Goal: Information Seeking & Learning: Learn about a topic

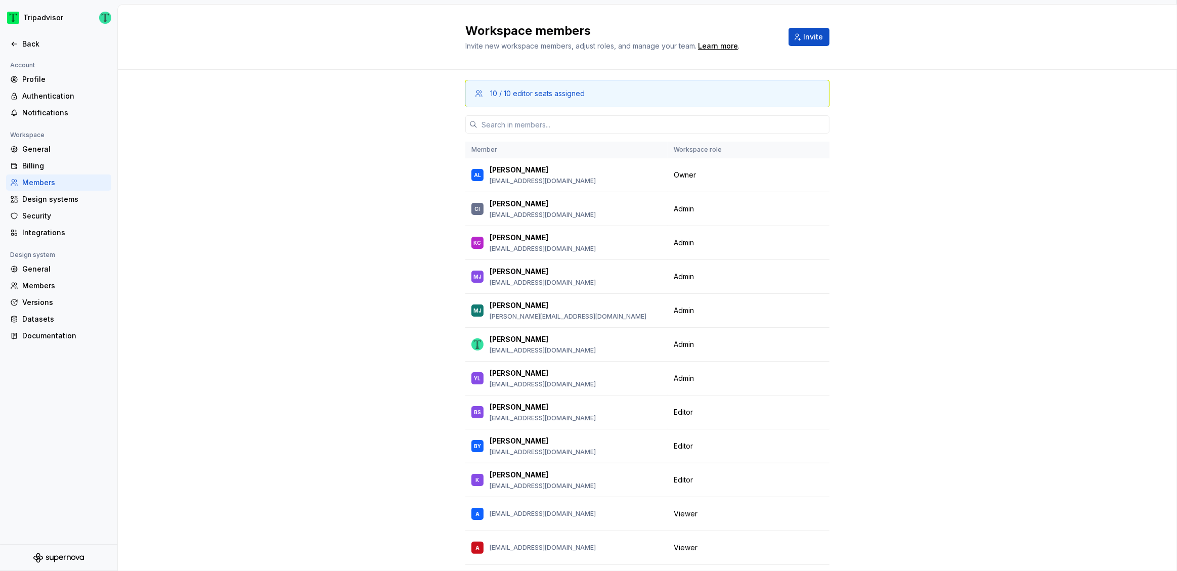
scroll to position [2, 0]
click at [29, 42] on div "Back" at bounding box center [64, 44] width 85 height 10
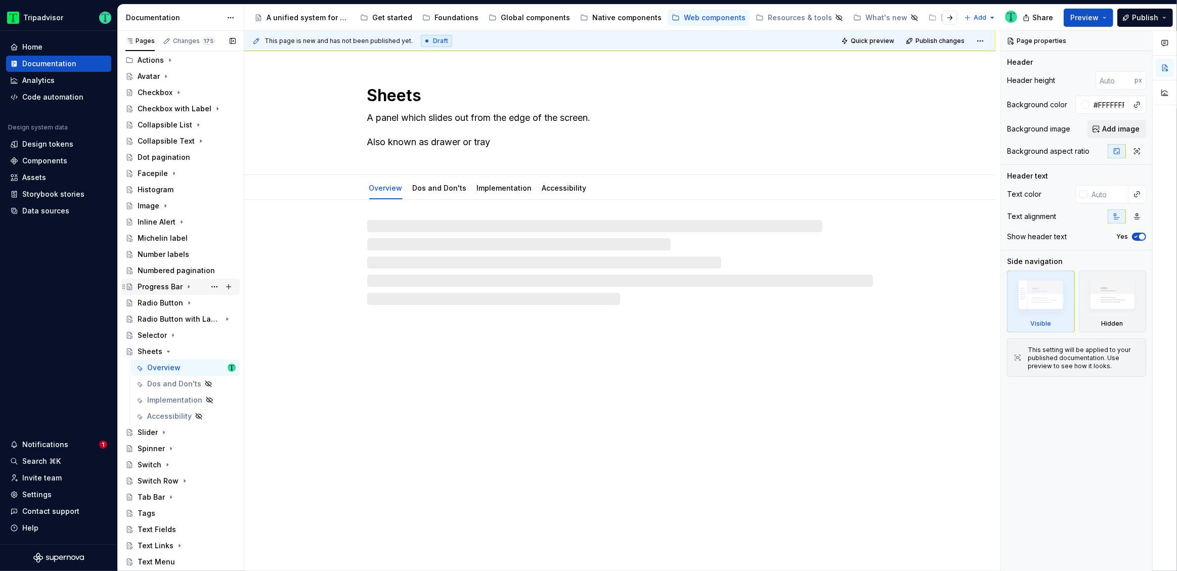
scroll to position [179, 0]
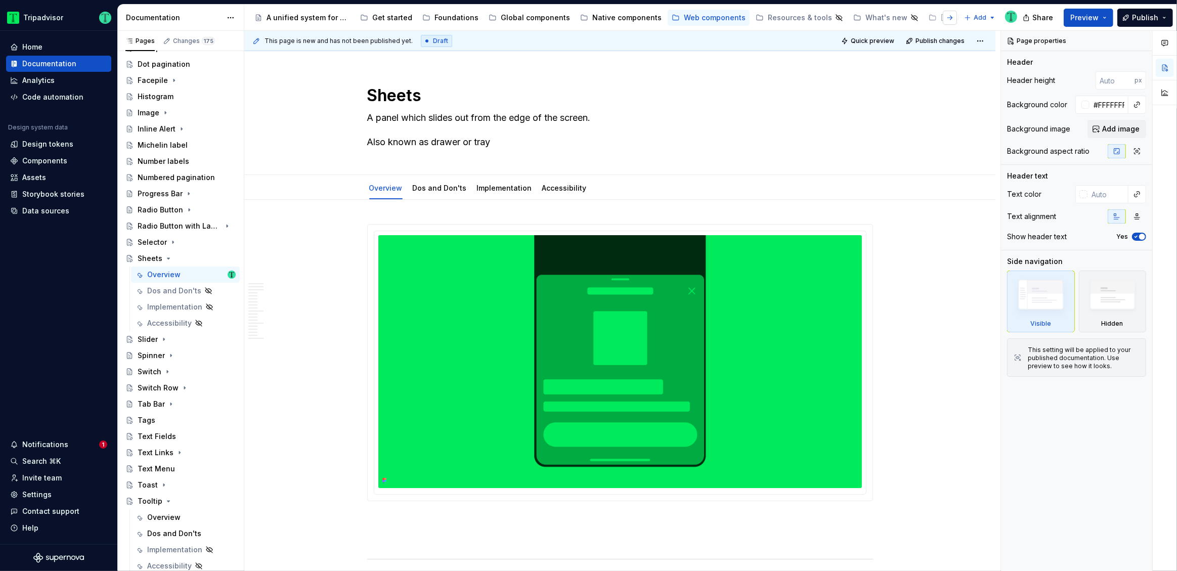
click at [954, 19] on button "button" at bounding box center [950, 18] width 14 height 14
click at [922, 14] on div "Hidden Pages" at bounding box center [947, 18] width 50 height 10
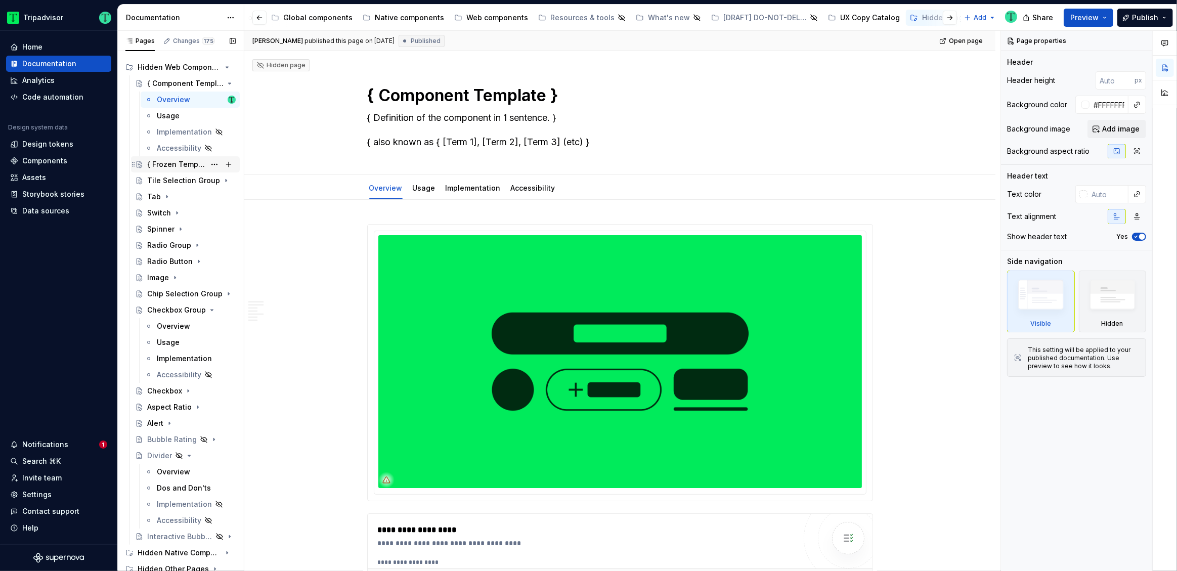
scroll to position [12, 0]
click at [469, 19] on div "Web components" at bounding box center [497, 18] width 62 height 10
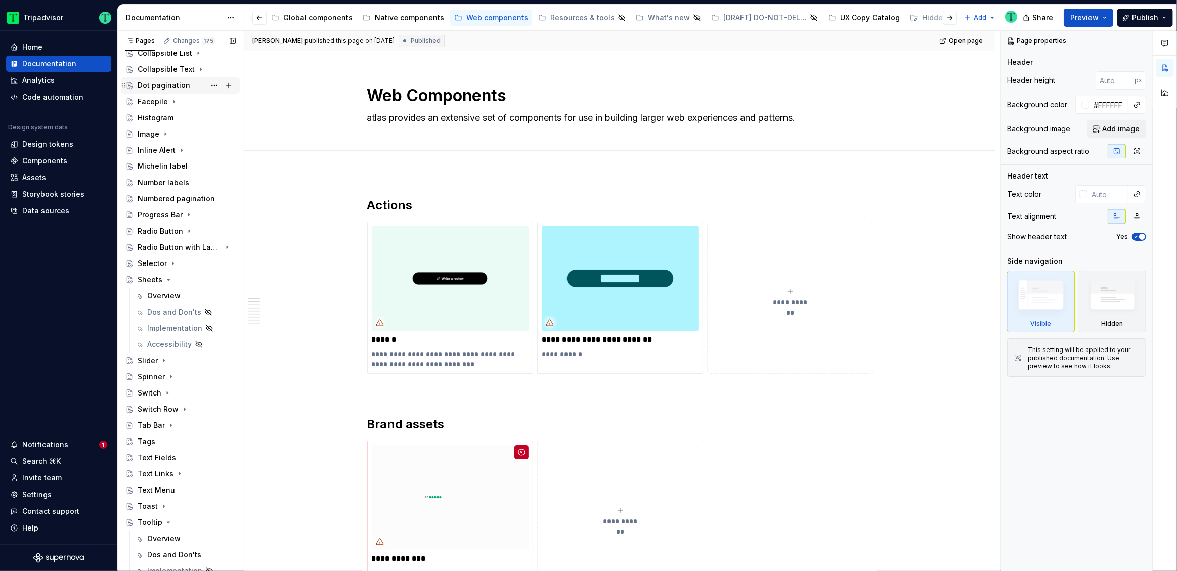
scroll to position [179, 0]
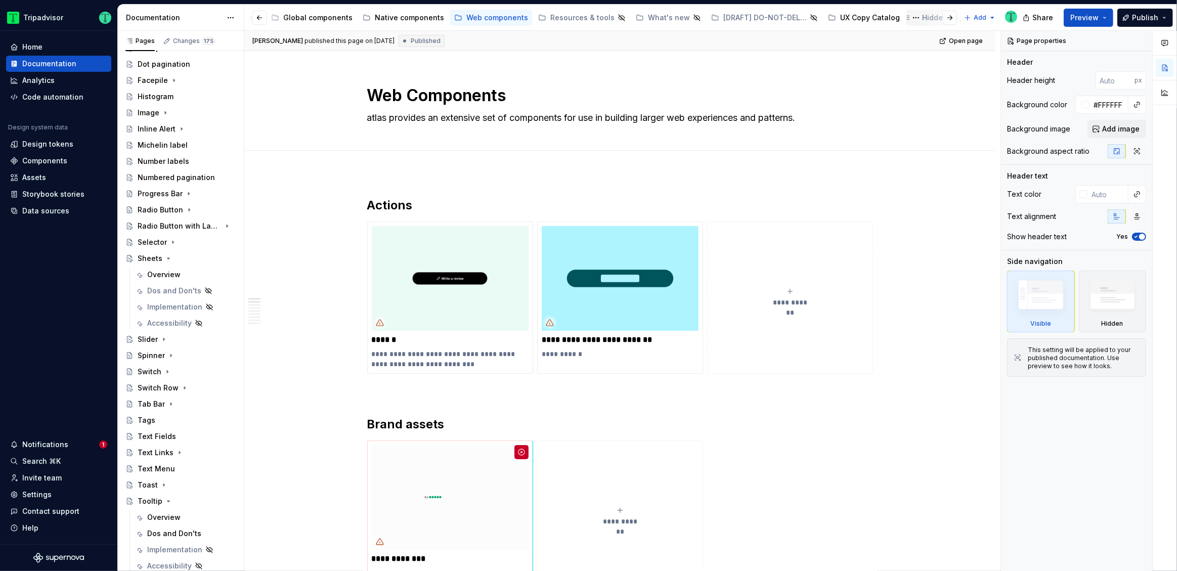
click at [922, 19] on div "Hidden Pages" at bounding box center [947, 18] width 50 height 10
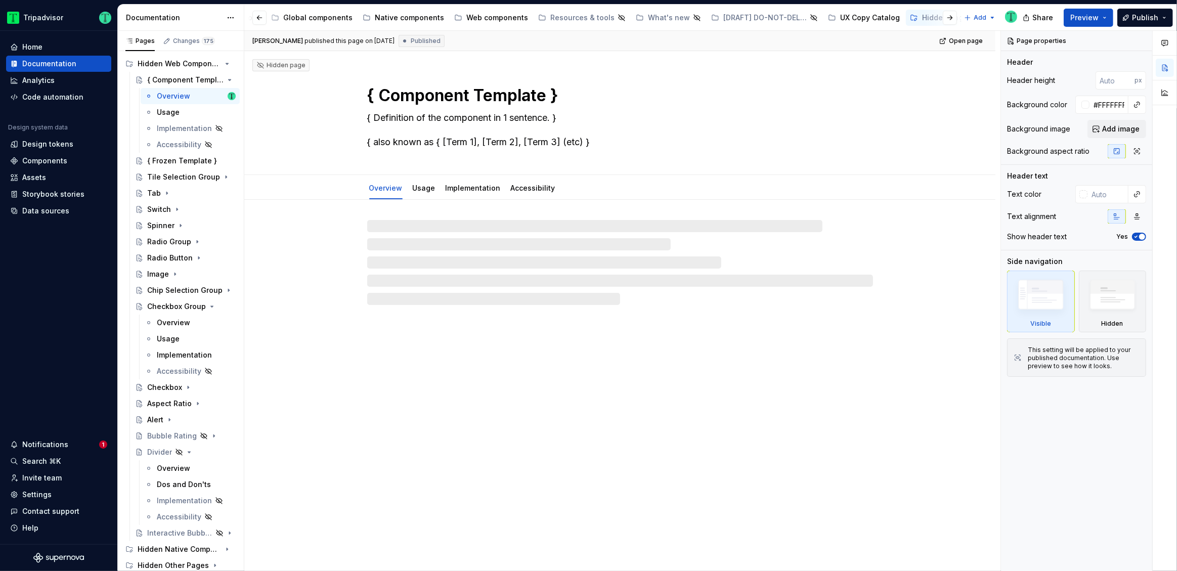
scroll to position [17, 0]
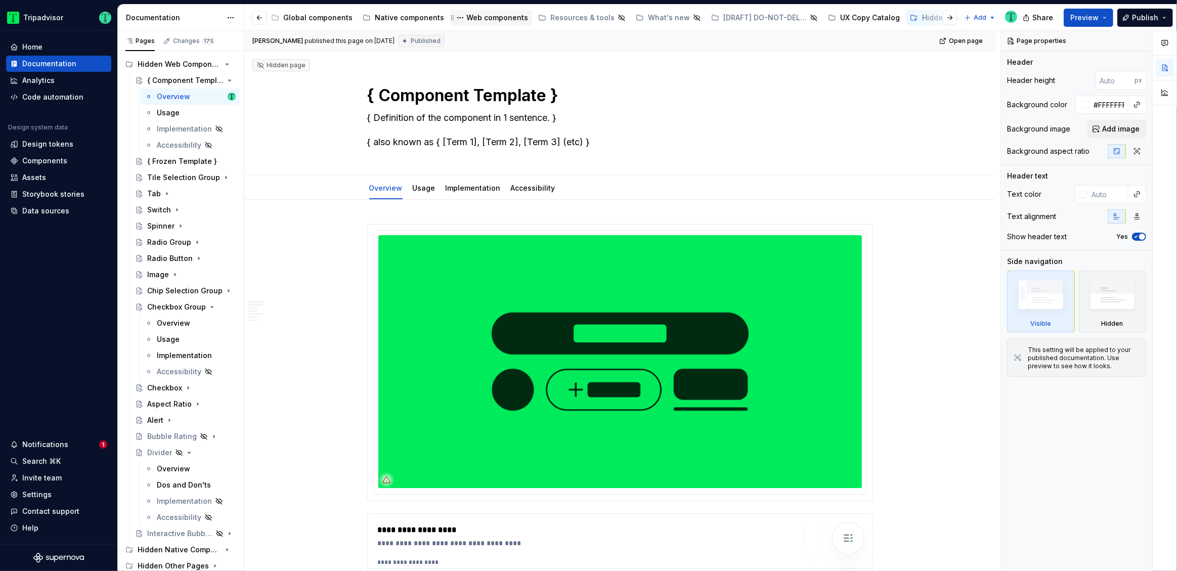
click at [477, 21] on div "Web components" at bounding box center [497, 18] width 62 height 10
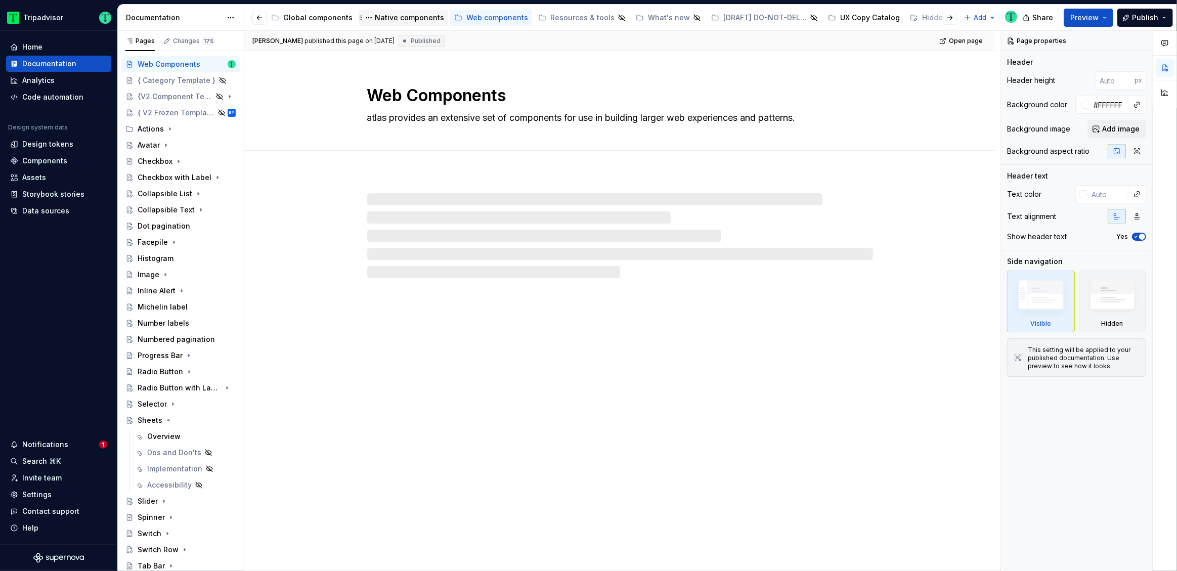
scroll to position [179, 0]
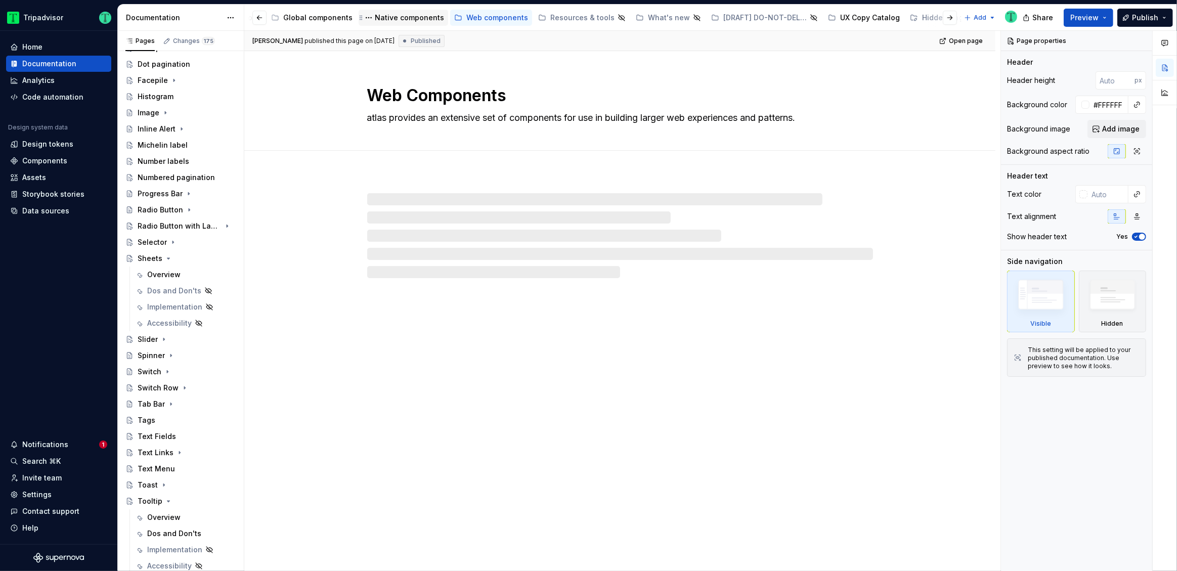
click at [377, 22] on div "Native components" at bounding box center [409, 18] width 69 height 10
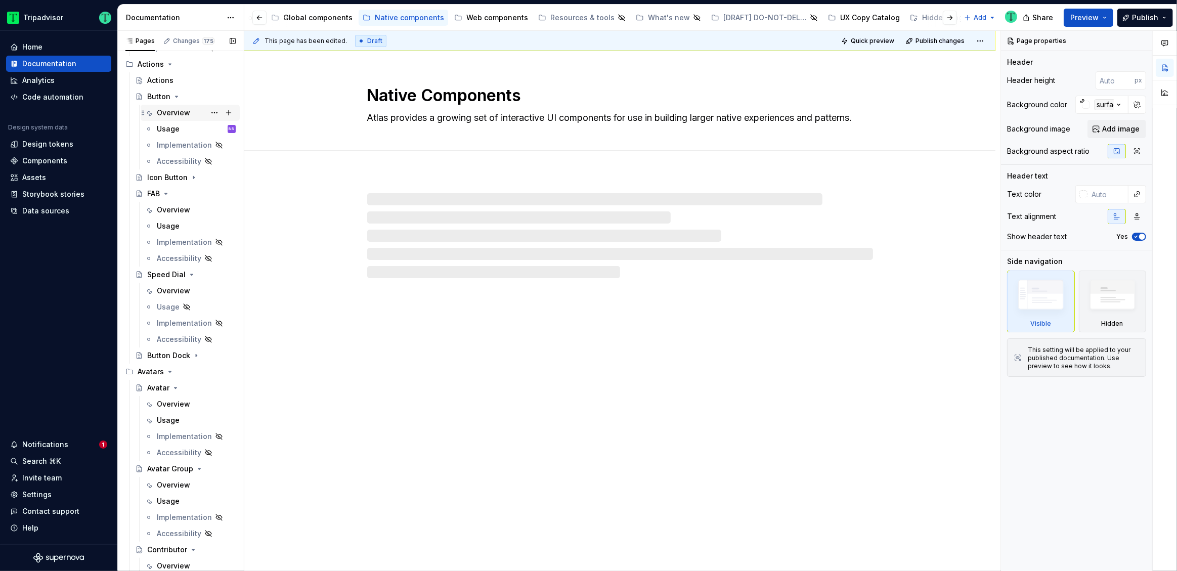
click at [173, 115] on div "Overview" at bounding box center [173, 113] width 33 height 10
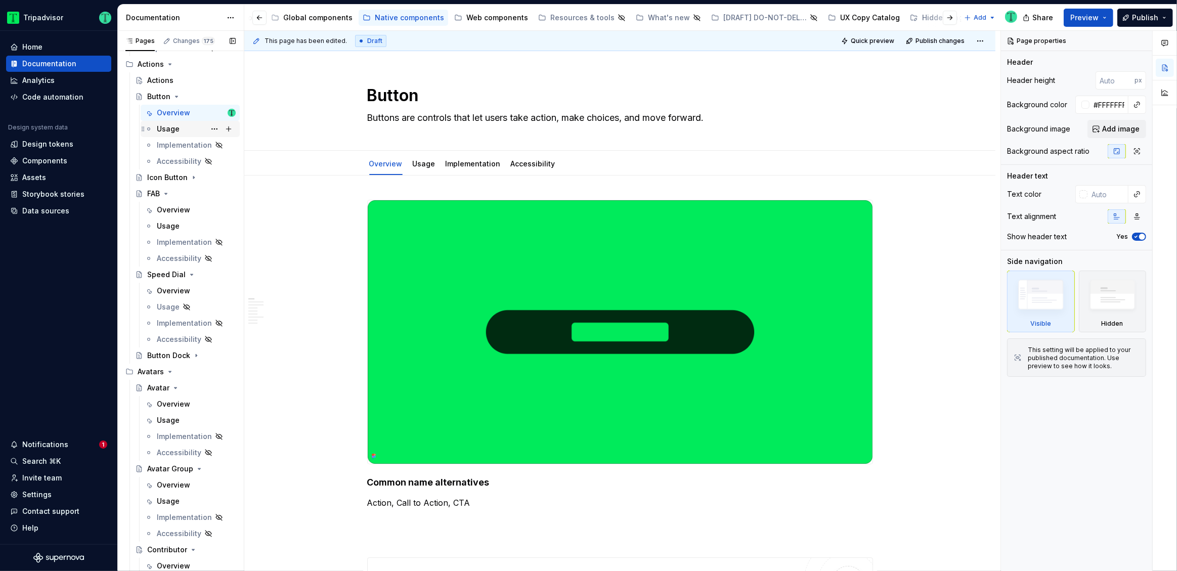
click at [177, 130] on div "Usage" at bounding box center [168, 129] width 23 height 10
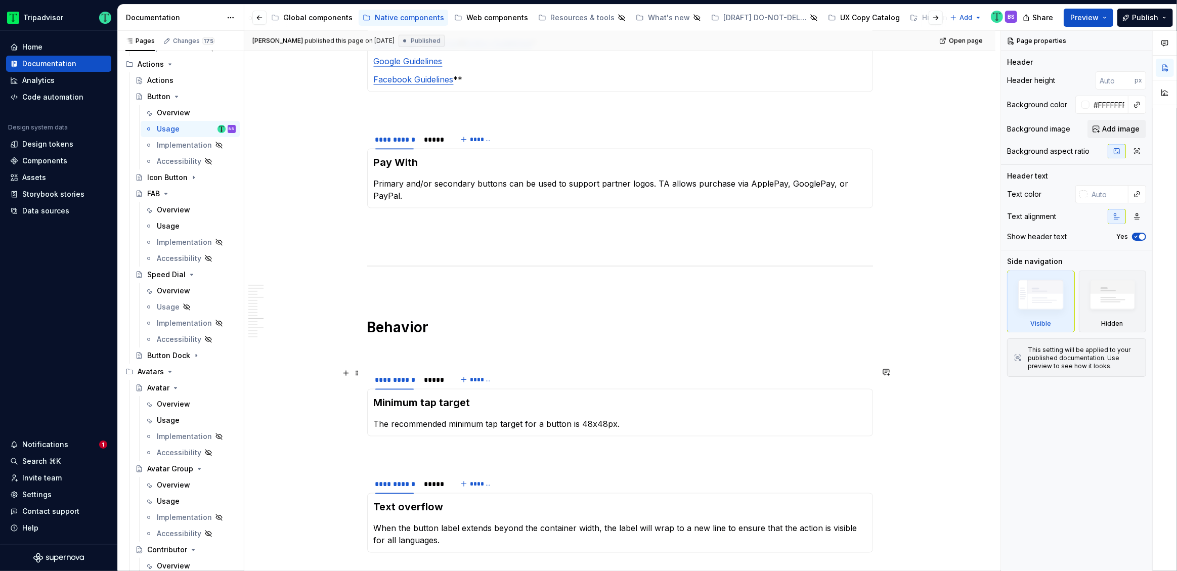
scroll to position [1547, 0]
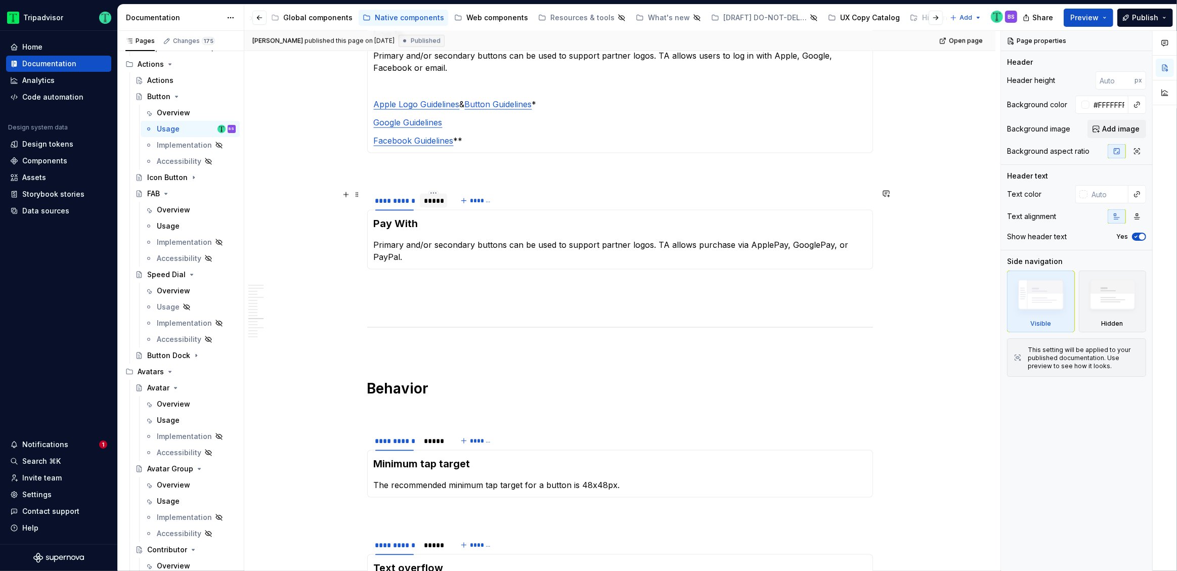
click at [435, 201] on div "*****" at bounding box center [433, 201] width 19 height 10
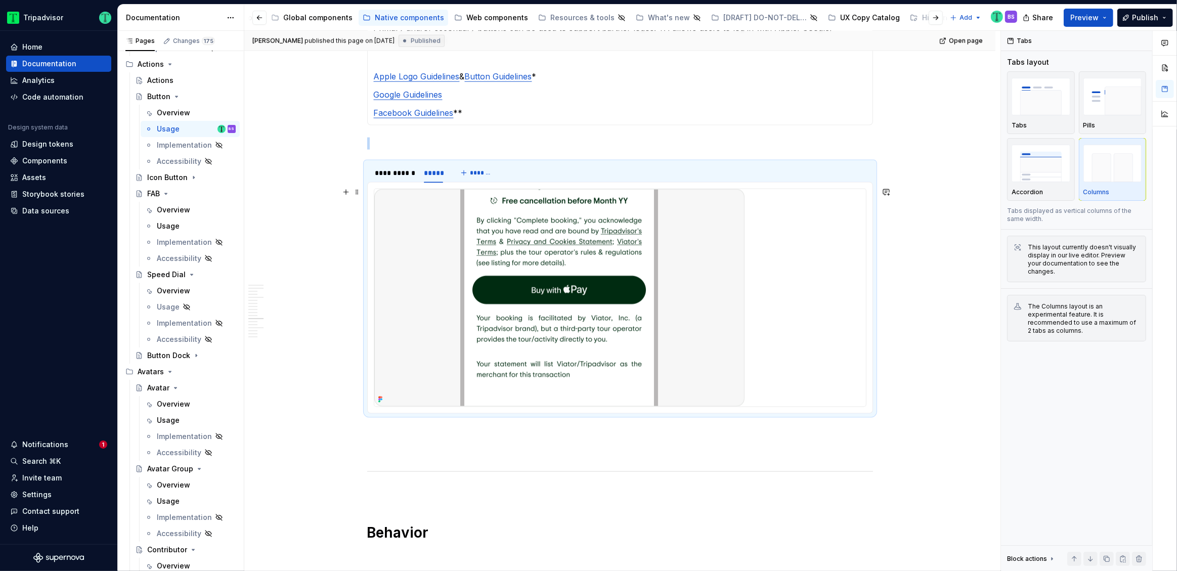
scroll to position [1575, 0]
click at [380, 175] on div "**********" at bounding box center [394, 172] width 39 height 10
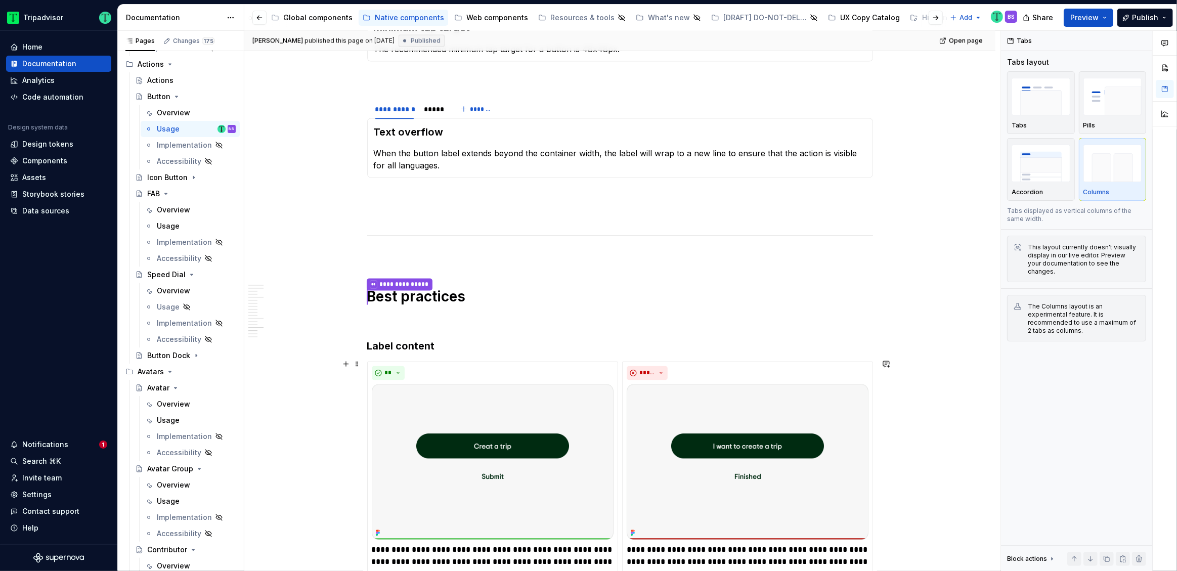
scroll to position [2032, 0]
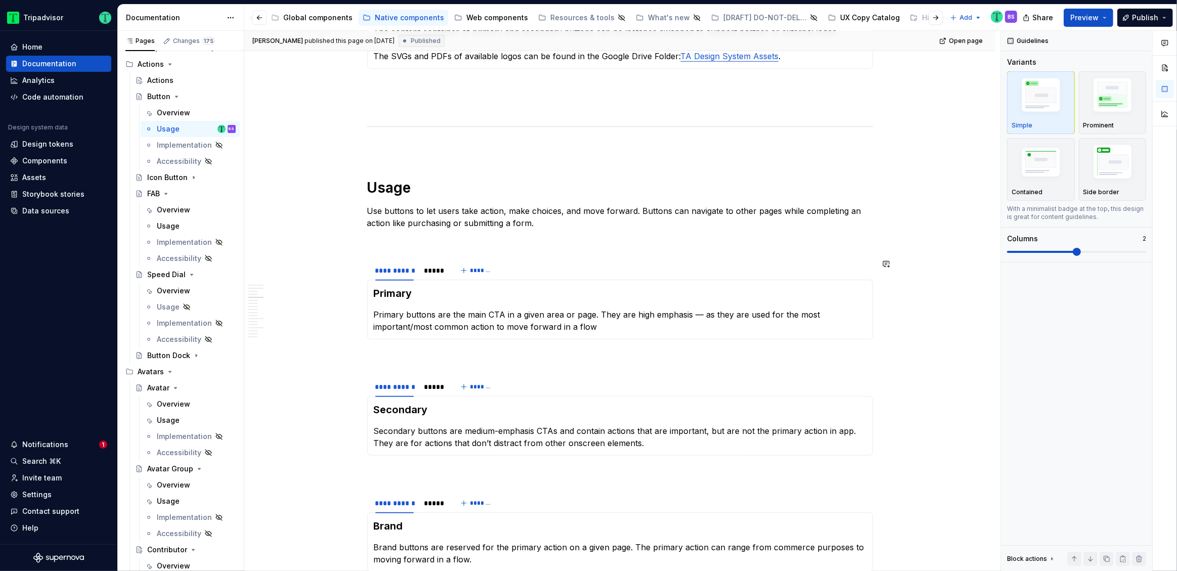
scroll to position [0, 0]
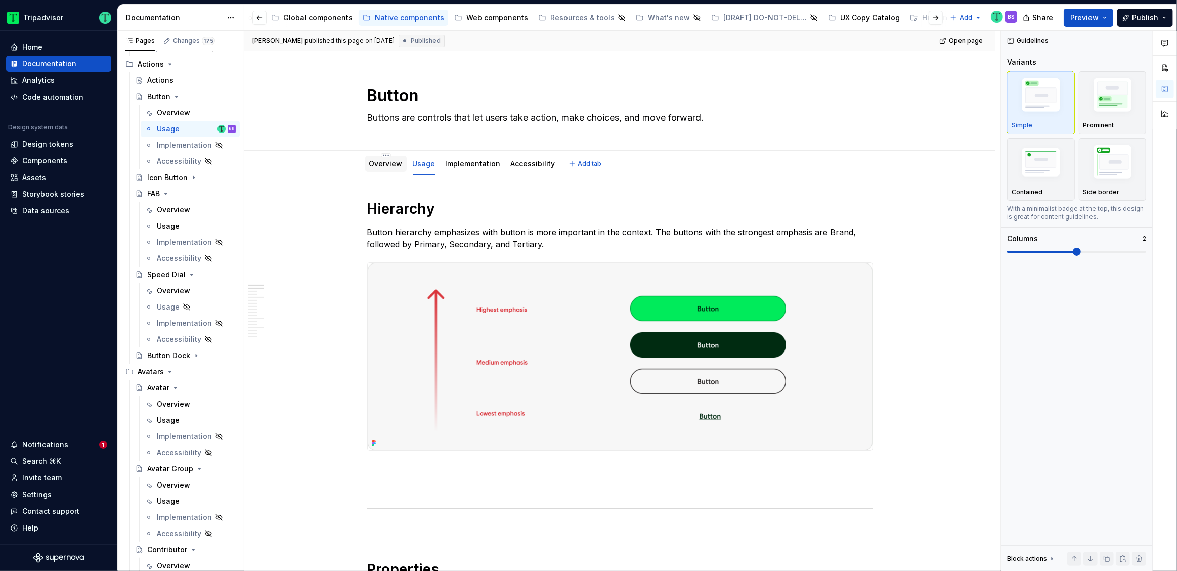
click at [380, 169] on div "Overview" at bounding box center [385, 164] width 33 height 12
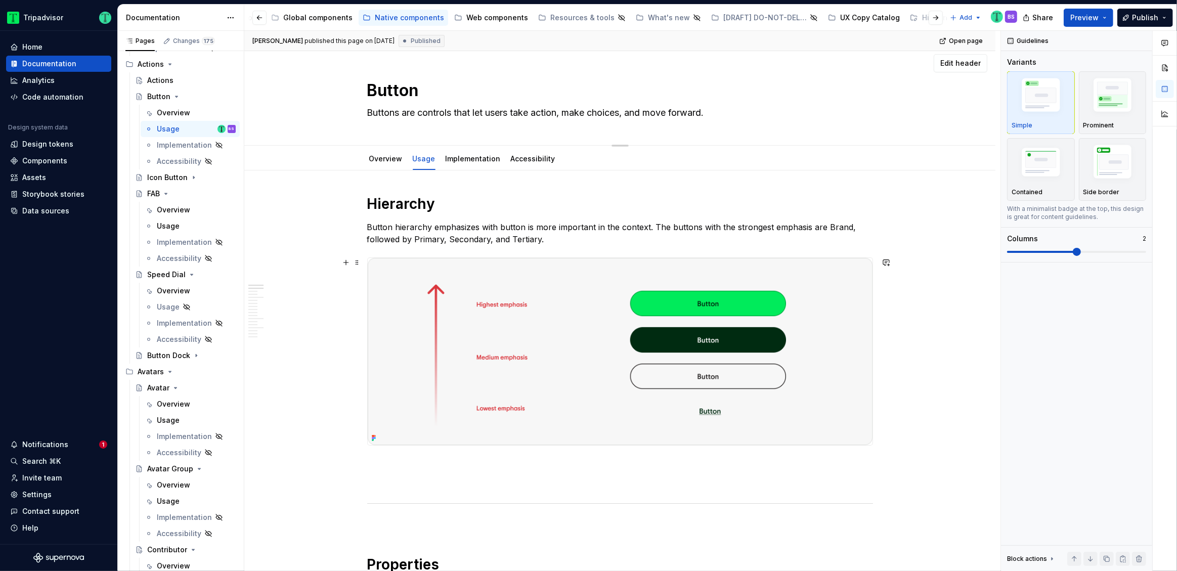
scroll to position [8, 0]
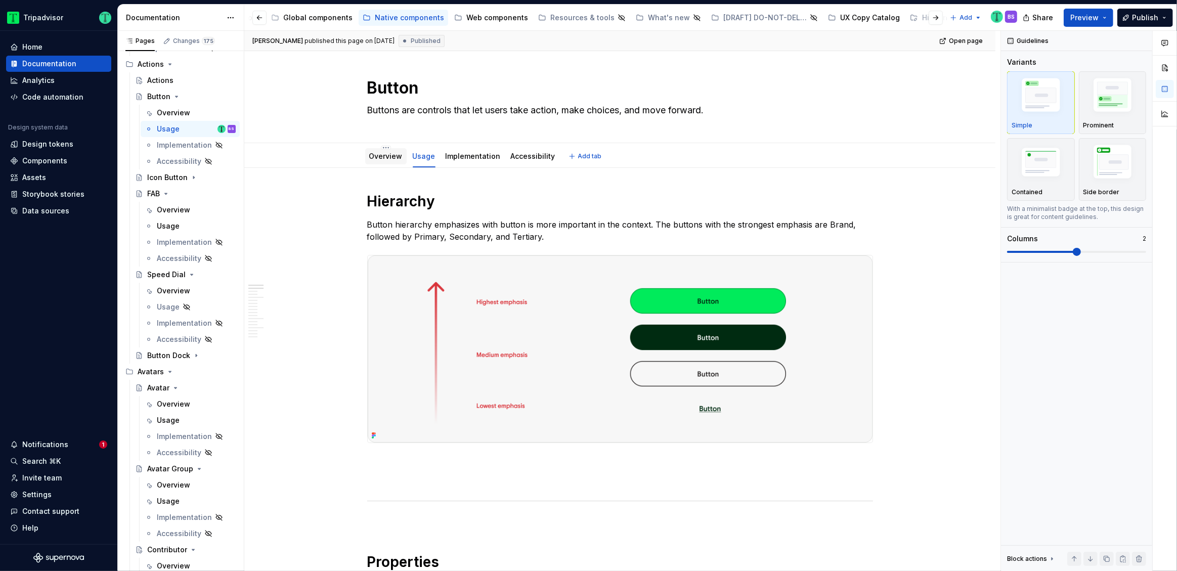
click at [377, 160] on div "Overview" at bounding box center [385, 156] width 33 height 10
click at [386, 155] on link "Overview" at bounding box center [385, 156] width 33 height 9
click at [385, 154] on link "Overview" at bounding box center [385, 156] width 33 height 9
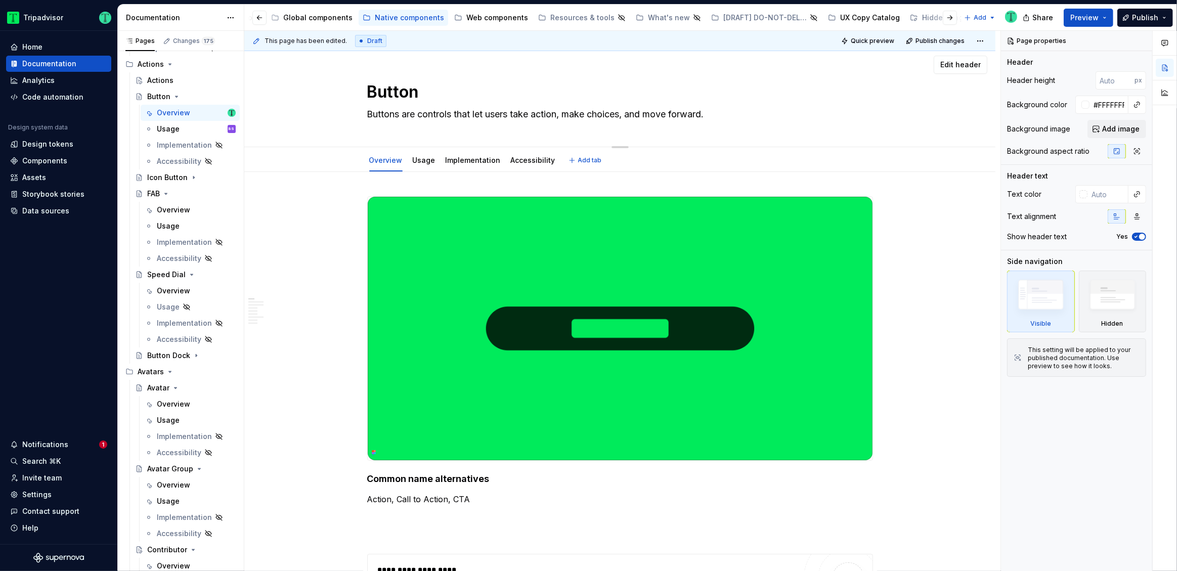
scroll to position [3, 0]
click at [421, 159] on link "Usage" at bounding box center [424, 160] width 23 height 9
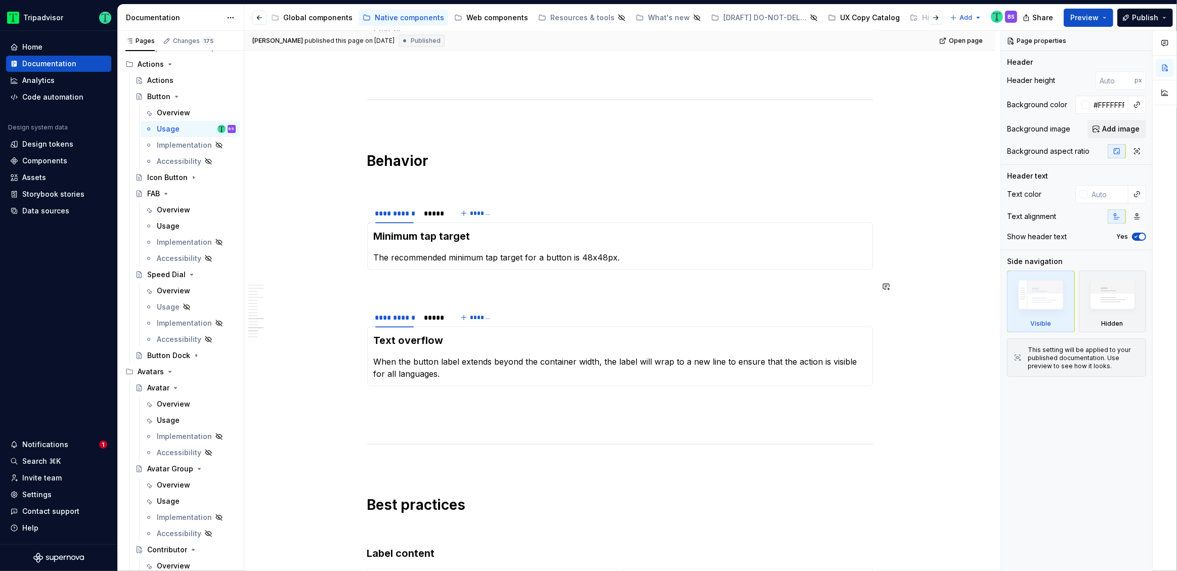
scroll to position [1784, 0]
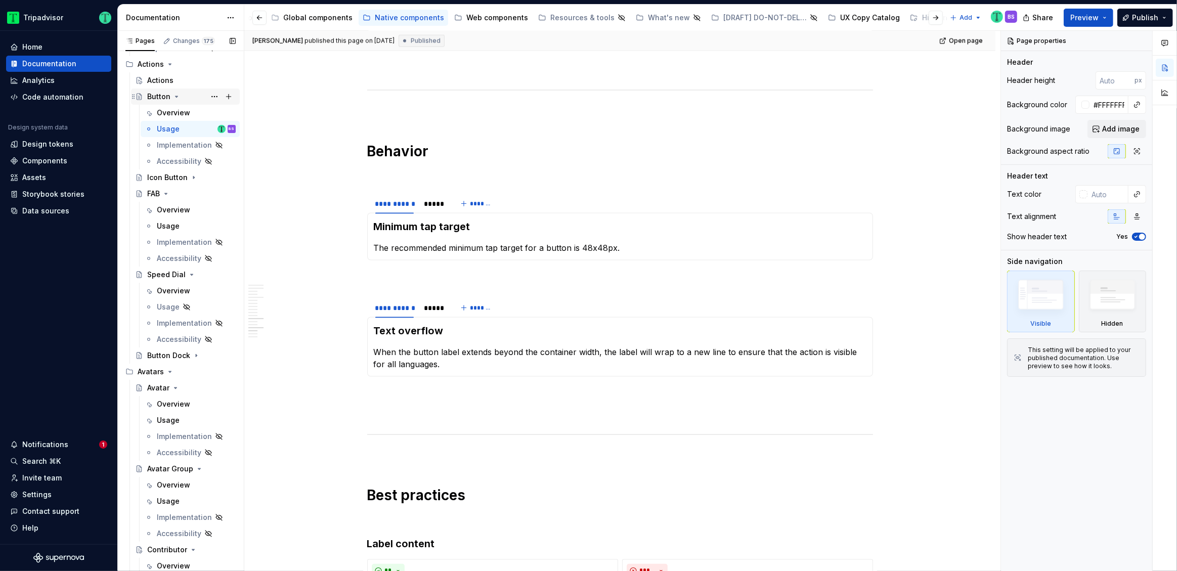
click at [159, 98] on div "Button" at bounding box center [158, 97] width 23 height 10
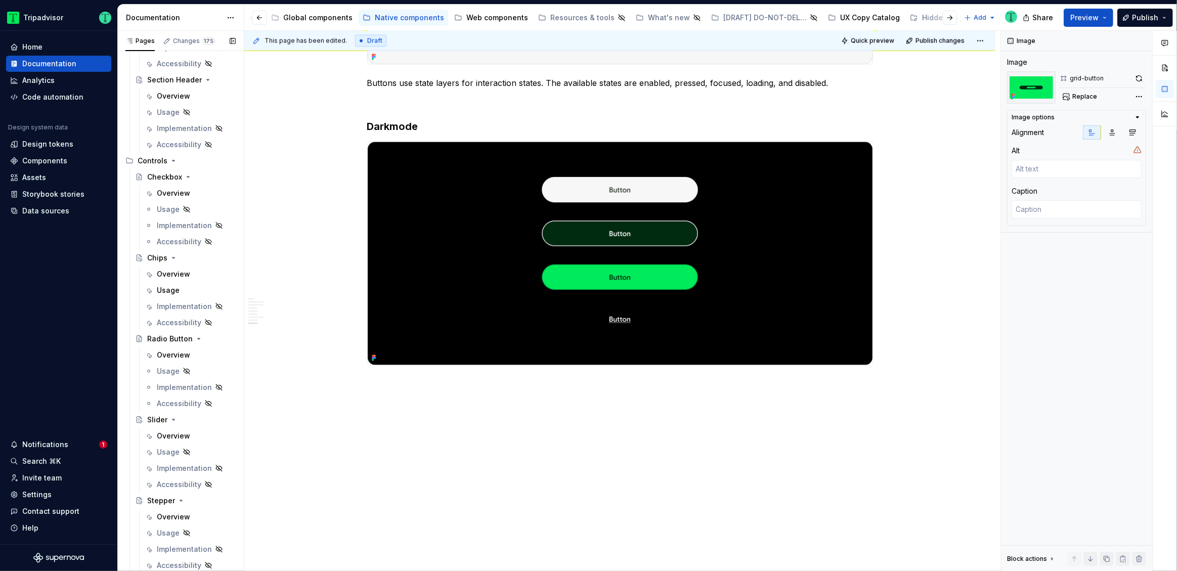
scroll to position [1118, 0]
click at [473, 20] on div "Web components" at bounding box center [497, 18] width 62 height 10
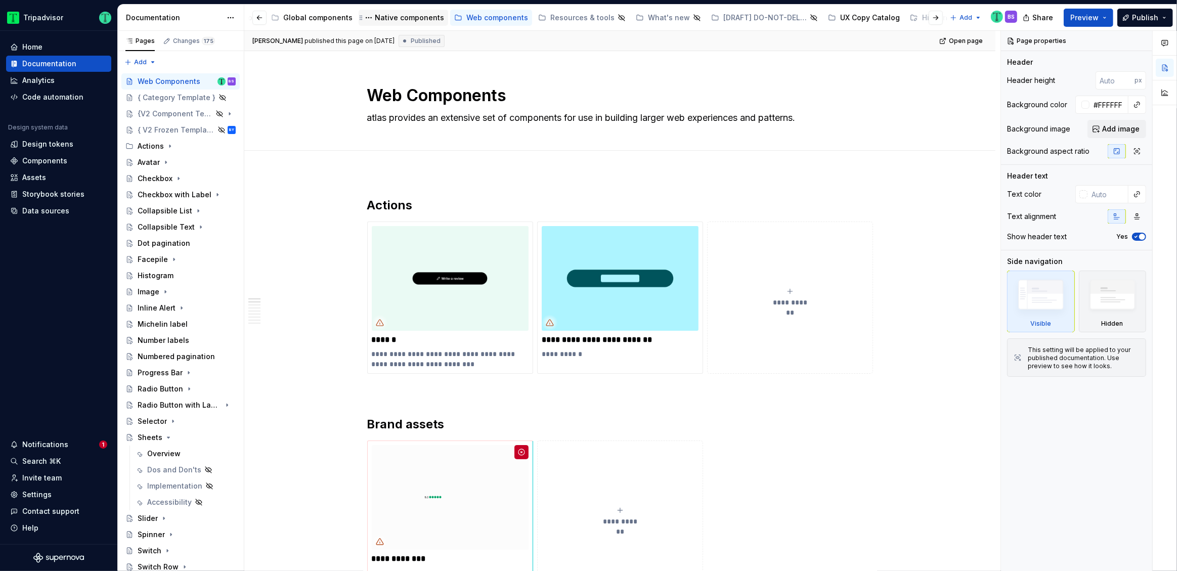
click at [380, 23] on div "Native components" at bounding box center [403, 18] width 81 height 12
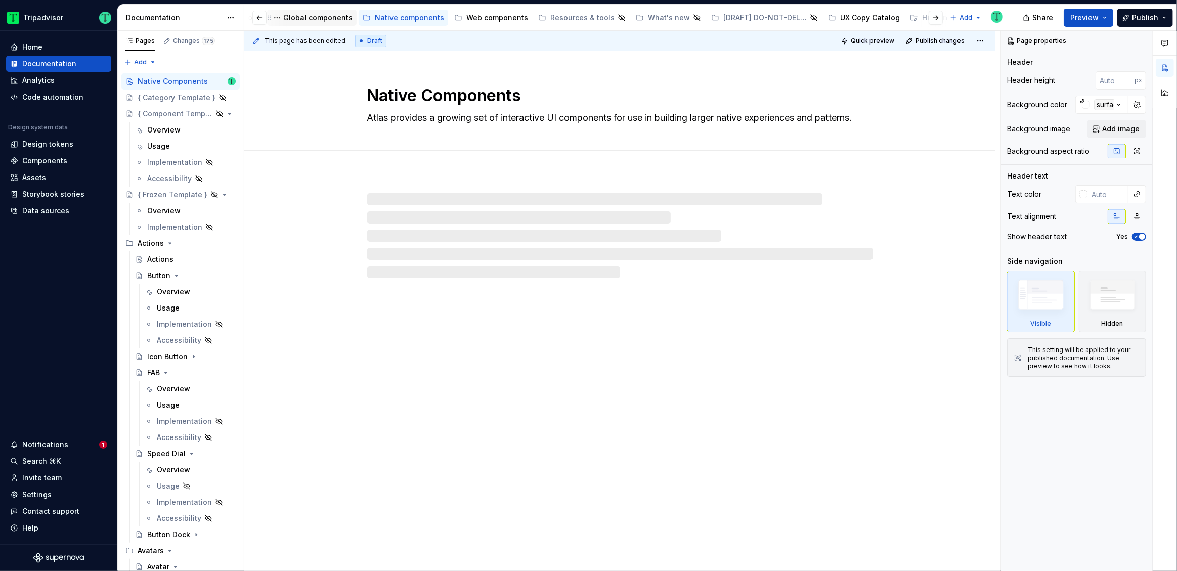
click at [313, 17] on div "Global components" at bounding box center [317, 18] width 69 height 10
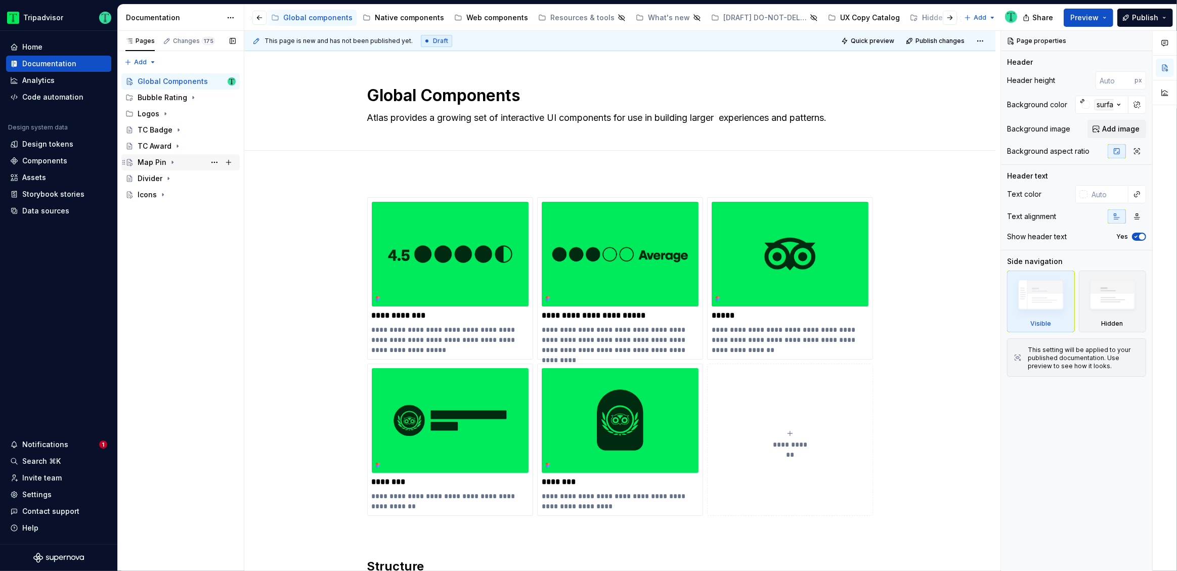
click at [154, 159] on div "Map Pin" at bounding box center [152, 162] width 29 height 10
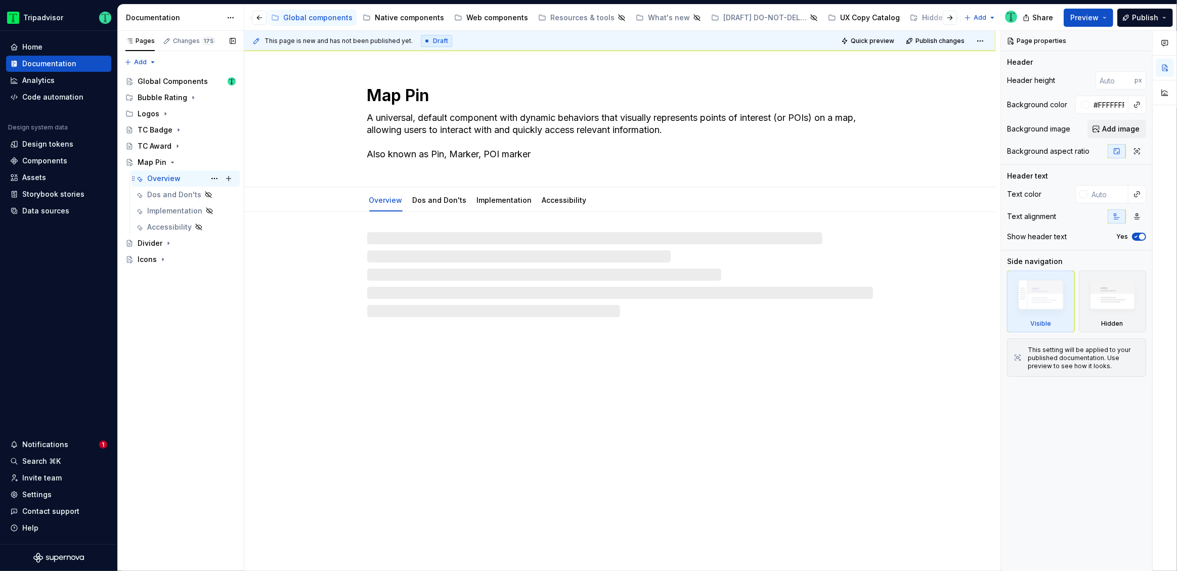
click at [165, 175] on div "Overview" at bounding box center [163, 179] width 33 height 10
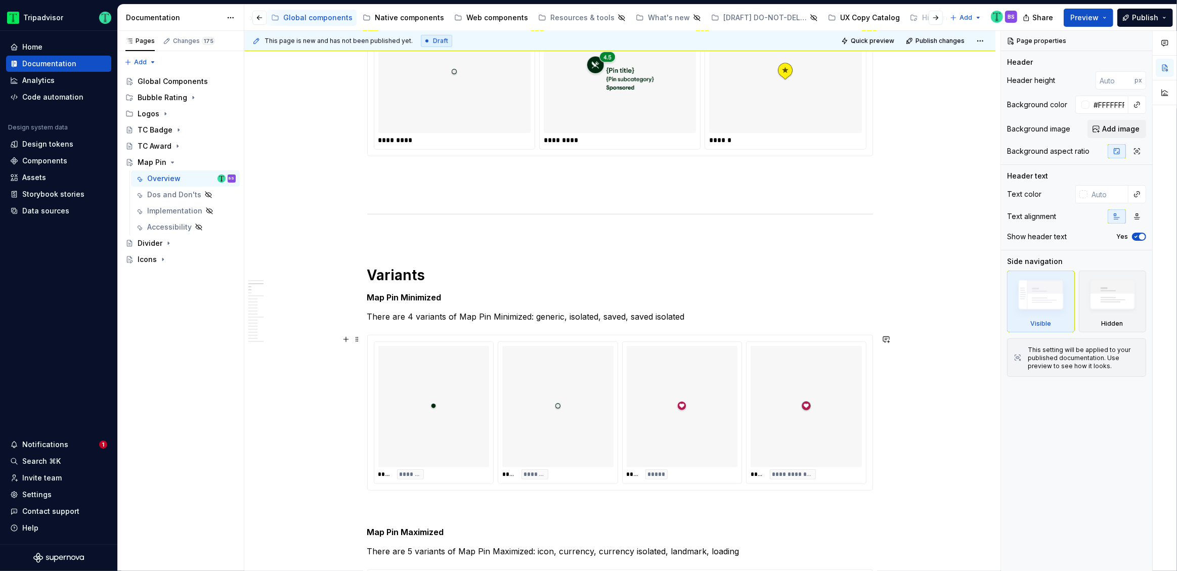
scroll to position [624, 0]
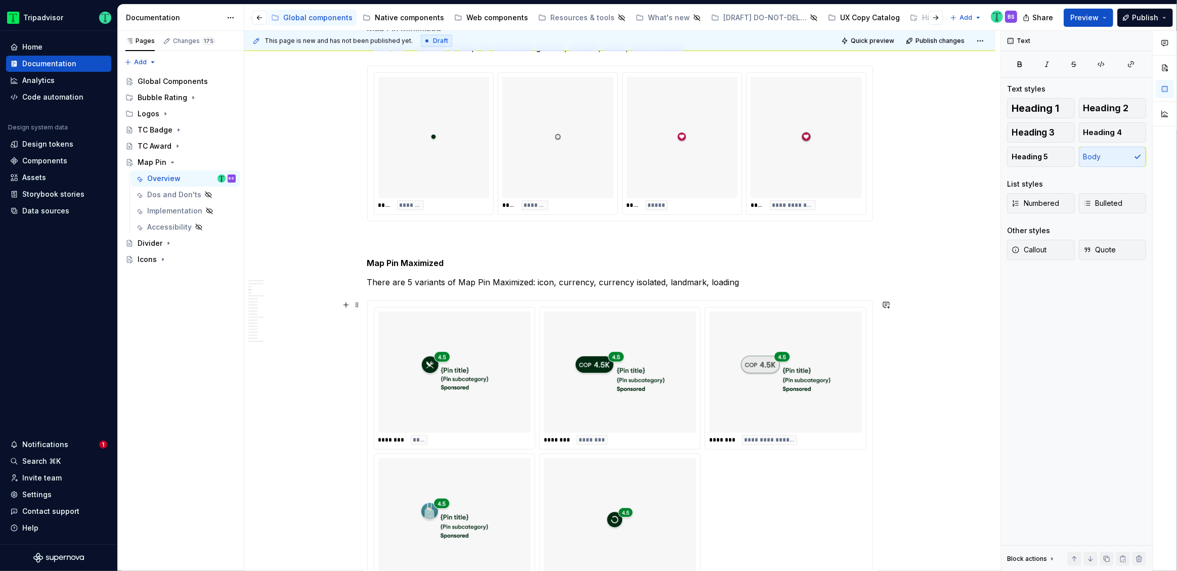
scroll to position [882, 0]
click at [393, 260] on h5 "Map Pin Maximized" at bounding box center [620, 262] width 506 height 10
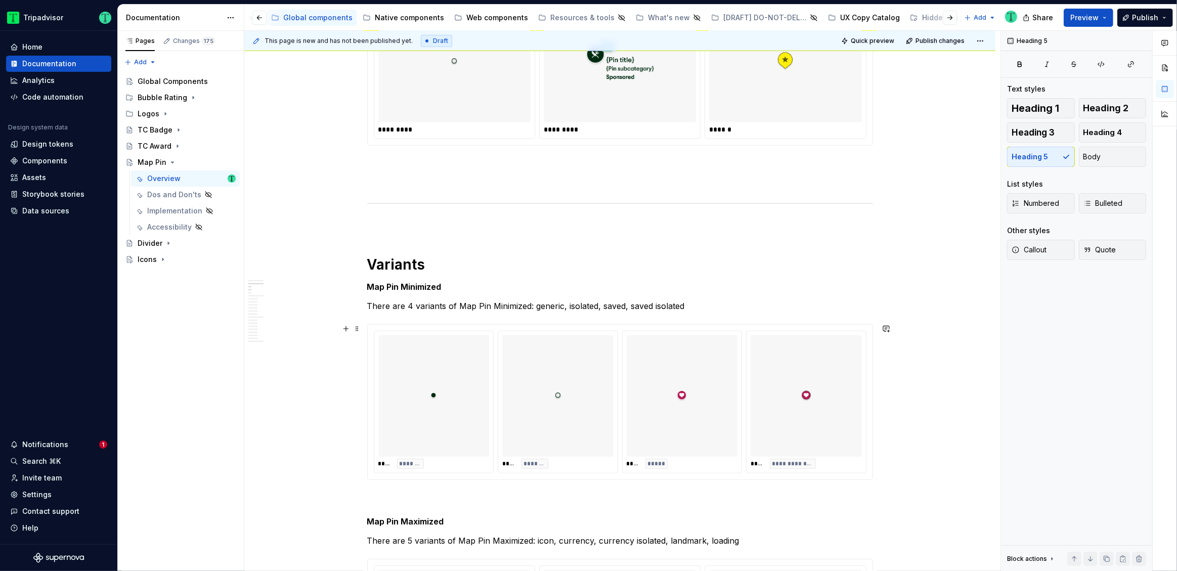
scroll to position [627, 0]
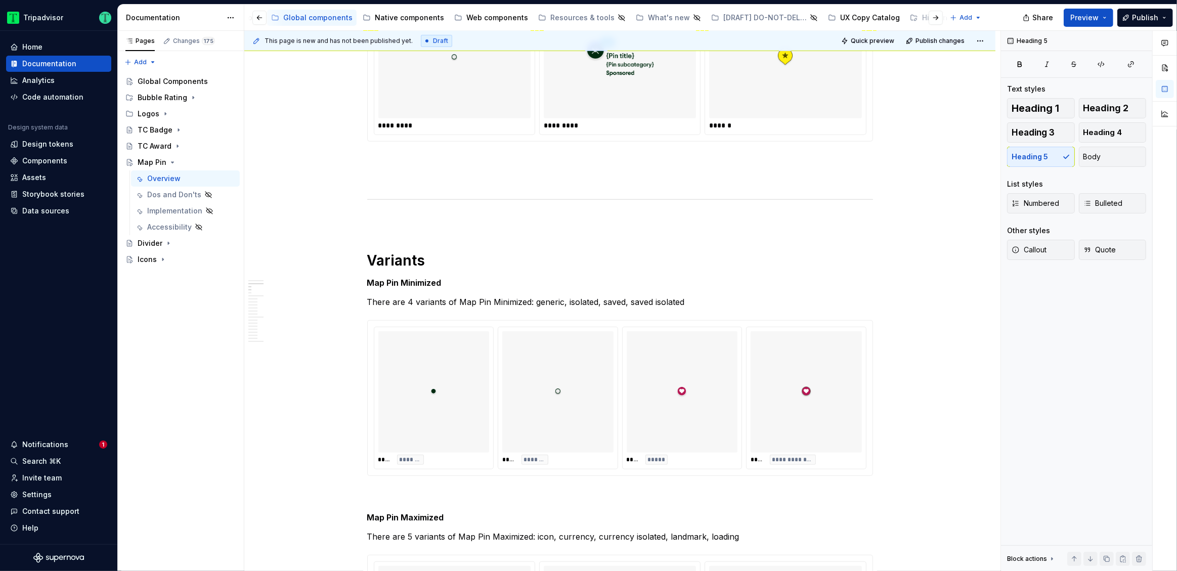
type textarea "*"
